Goal: Information Seeking & Learning: Check status

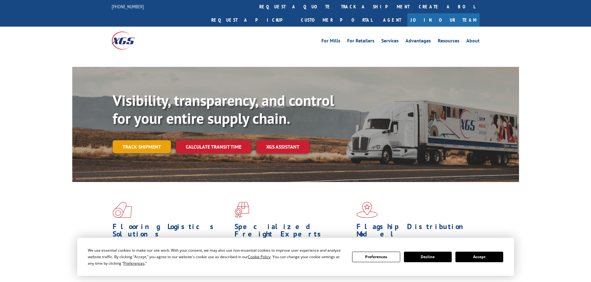
click at [145, 137] on div "Visibility, transparency, and control for your entire supply chain. Track shipm…" at bounding box center [316, 135] width 406 height 86
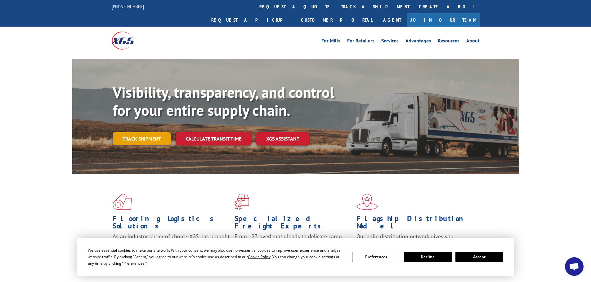
click at [144, 132] on link "Track shipment" at bounding box center [142, 138] width 58 height 13
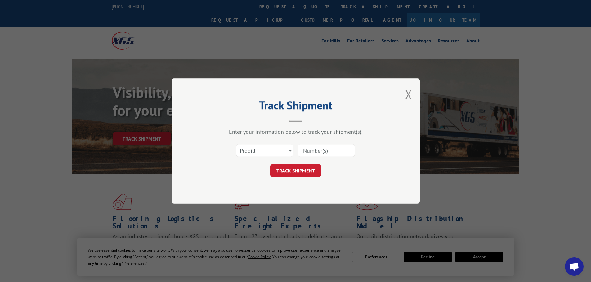
click at [262, 158] on div "Select category... Probill BOL PO" at bounding box center [264, 151] width 56 height 14
click at [253, 151] on select "Select category... Probill BOL PO" at bounding box center [264, 150] width 57 height 13
select select "bol"
click at [236, 144] on select "Select category... Probill BOL PO" at bounding box center [264, 150] width 57 height 13
click at [314, 147] on input at bounding box center [326, 150] width 57 height 13
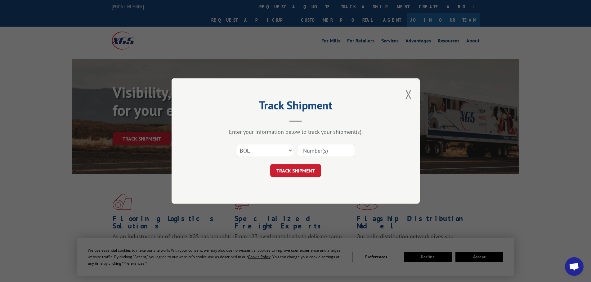
paste input "5286106"
type input "5286106"
click at [291, 175] on button "TRACK SHIPMENT" at bounding box center [295, 170] width 51 height 13
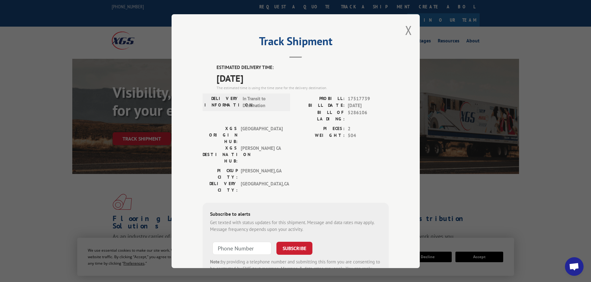
drag, startPoint x: 214, startPoint y: 66, endPoint x: 268, endPoint y: 85, distance: 57.2
click at [268, 85] on div "ESTIMATED DELIVERY TIME: [DATE] The estimated time is using the time zone for t…" at bounding box center [302, 77] width 172 height 27
drag, startPoint x: 252, startPoint y: 74, endPoint x: 254, endPoint y: 79, distance: 5.3
copy div "ESTIMATED DELIVERY TIME: [DATE]"
drag, startPoint x: 304, startPoint y: 111, endPoint x: 367, endPoint y: 115, distance: 64.0
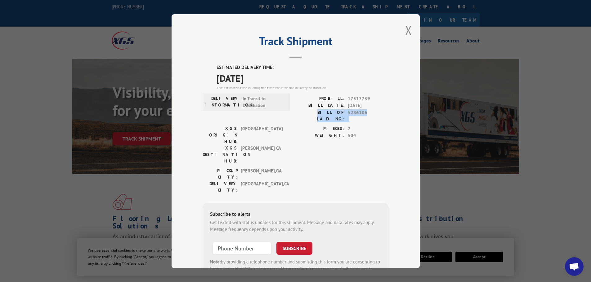
click at [367, 115] on div "BILL OF LADING: 5286106" at bounding box center [341, 115] width 93 height 13
copy div "BILL OF LADING: 5286106"
